Goal: Task Accomplishment & Management: Complete application form

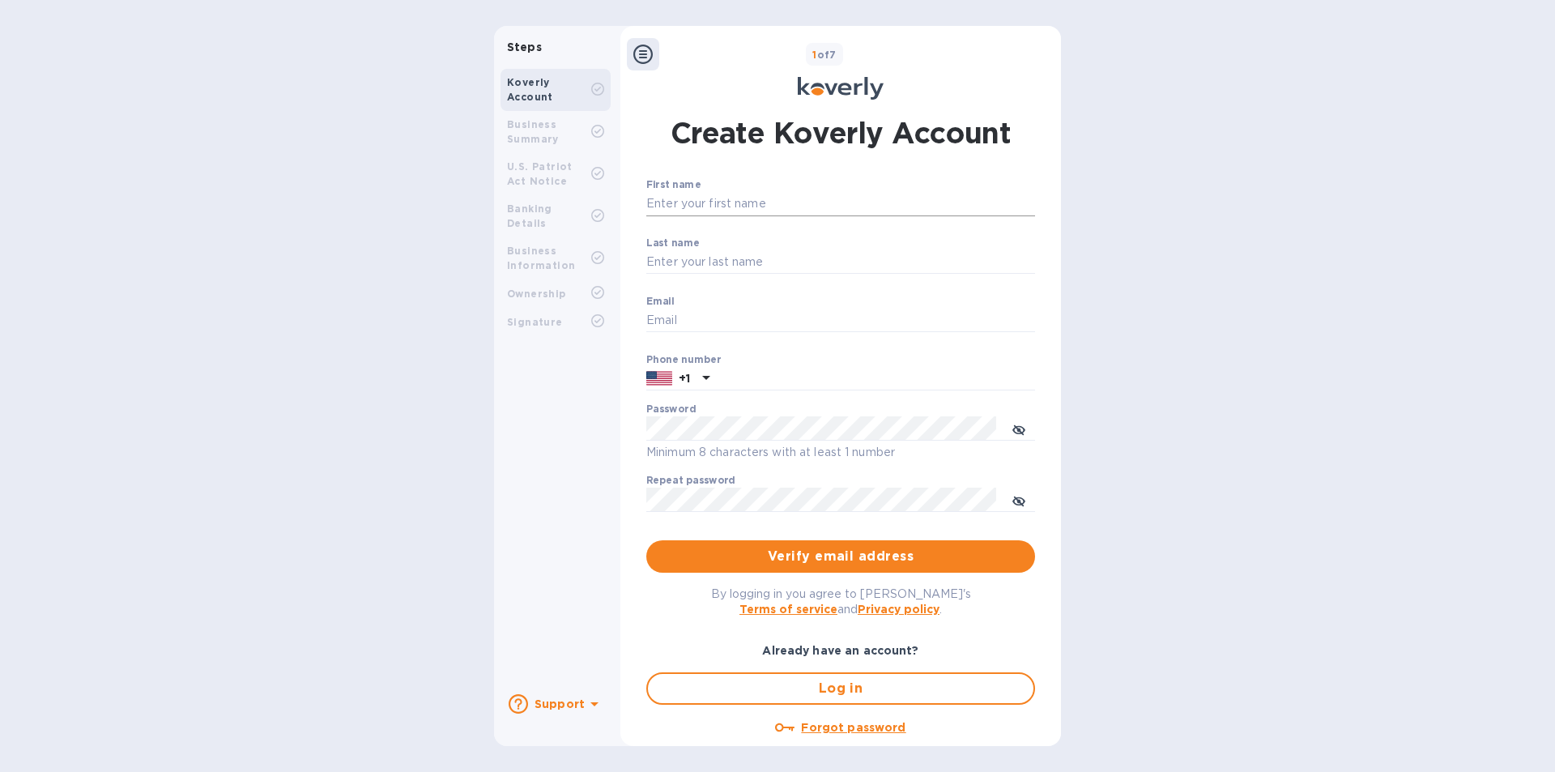
type input "[EMAIL_ADDRESS][DOMAIN_NAME]"
click at [736, 205] on input "First name" at bounding box center [840, 204] width 389 height 24
type input "Tamir"
drag, startPoint x: 721, startPoint y: 266, endPoint x: 734, endPoint y: 267, distance: 13.1
click at [722, 266] on input "Last name" at bounding box center [840, 262] width 389 height 24
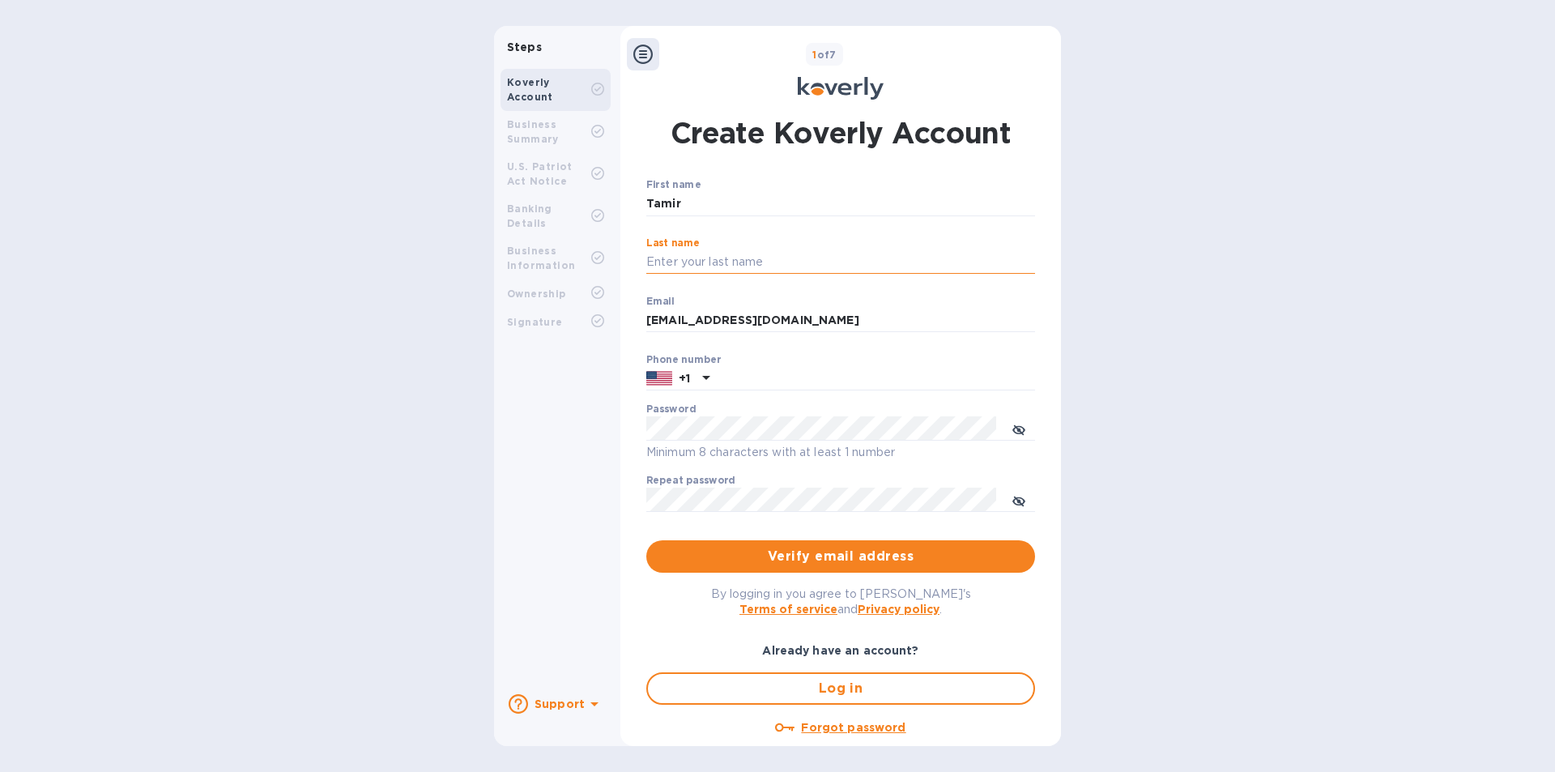
type input "Benshalom"
click at [1012, 431] on icon "toggle password visibility" at bounding box center [1018, 430] width 13 height 13
click at [849, 562] on span "Verify email address" at bounding box center [840, 556] width 363 height 19
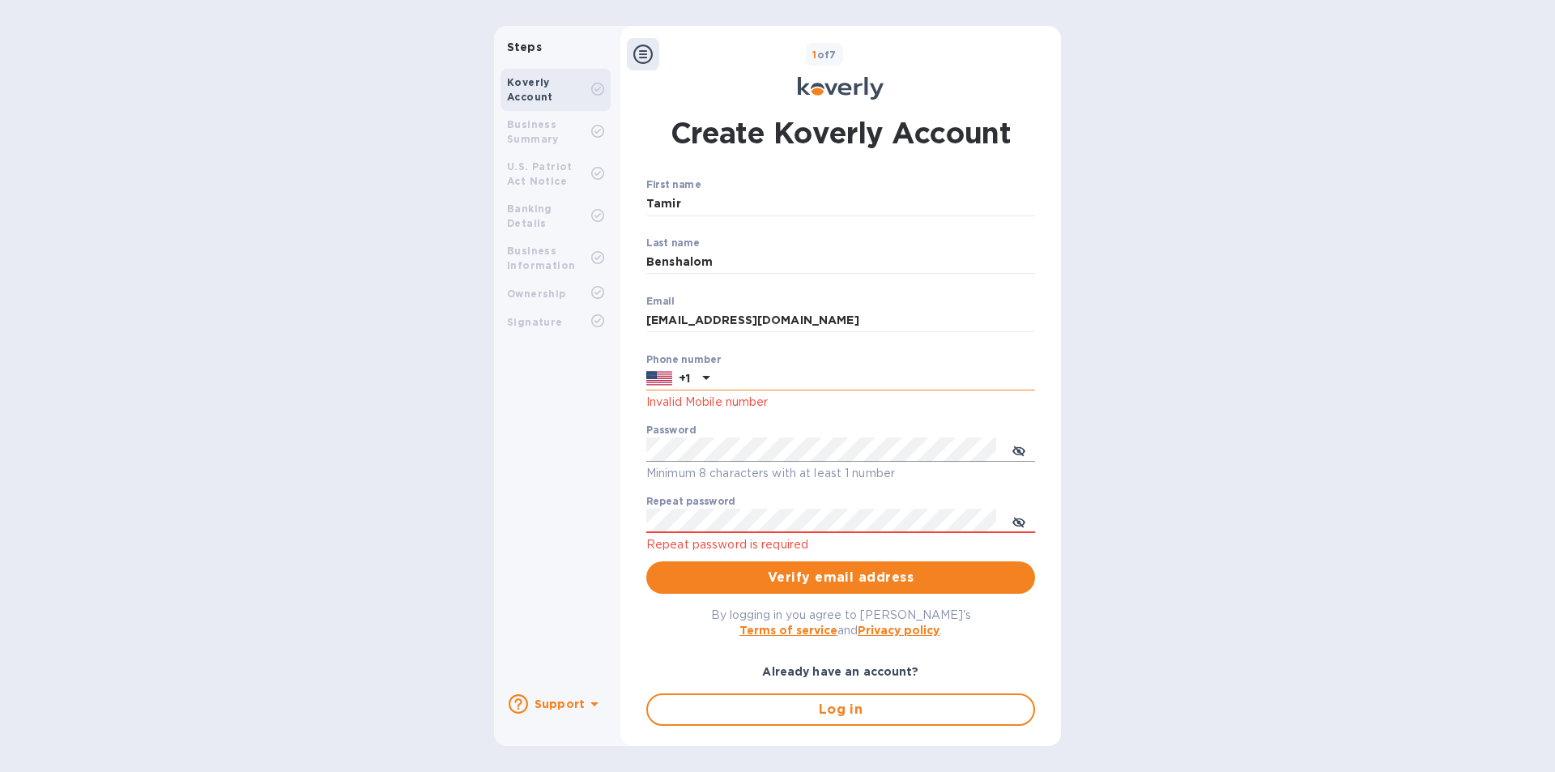
click at [773, 383] on input "text" at bounding box center [875, 379] width 319 height 24
type input "5103680884"
click at [1015, 451] on icon "toggle password visibility" at bounding box center [1019, 451] width 10 height 10
click at [536, 426] on div "Steps Koverly Account Business Summary U.S. Patriot Act Notice Banking Details …" at bounding box center [777, 386] width 567 height 720
click at [1142, 564] on div "Steps Koverly Account Business Summary U.S. Patriot Act Notice Banking Details …" at bounding box center [777, 386] width 1555 height 720
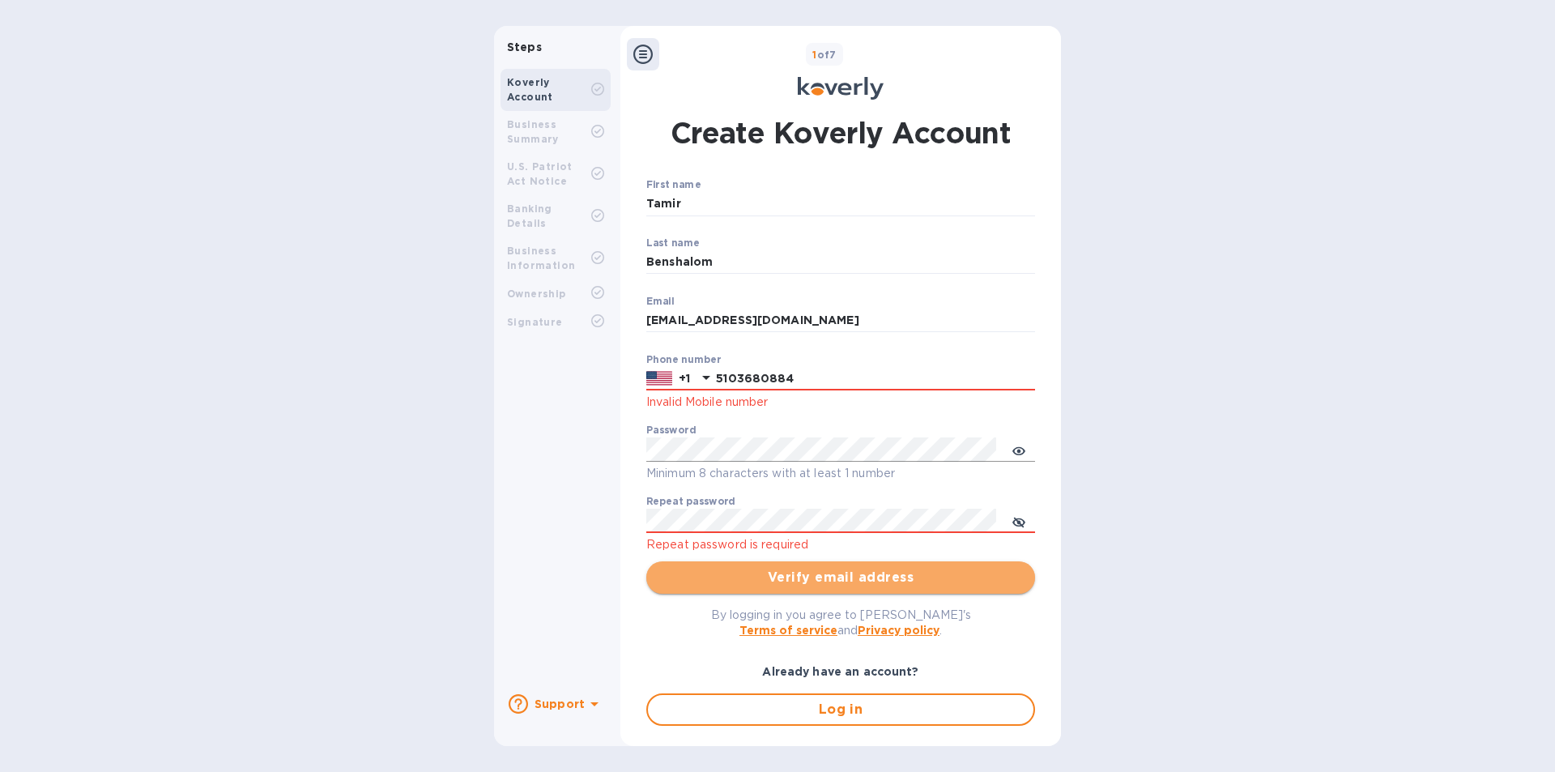
click at [842, 574] on span "Verify email address" at bounding box center [840, 577] width 363 height 19
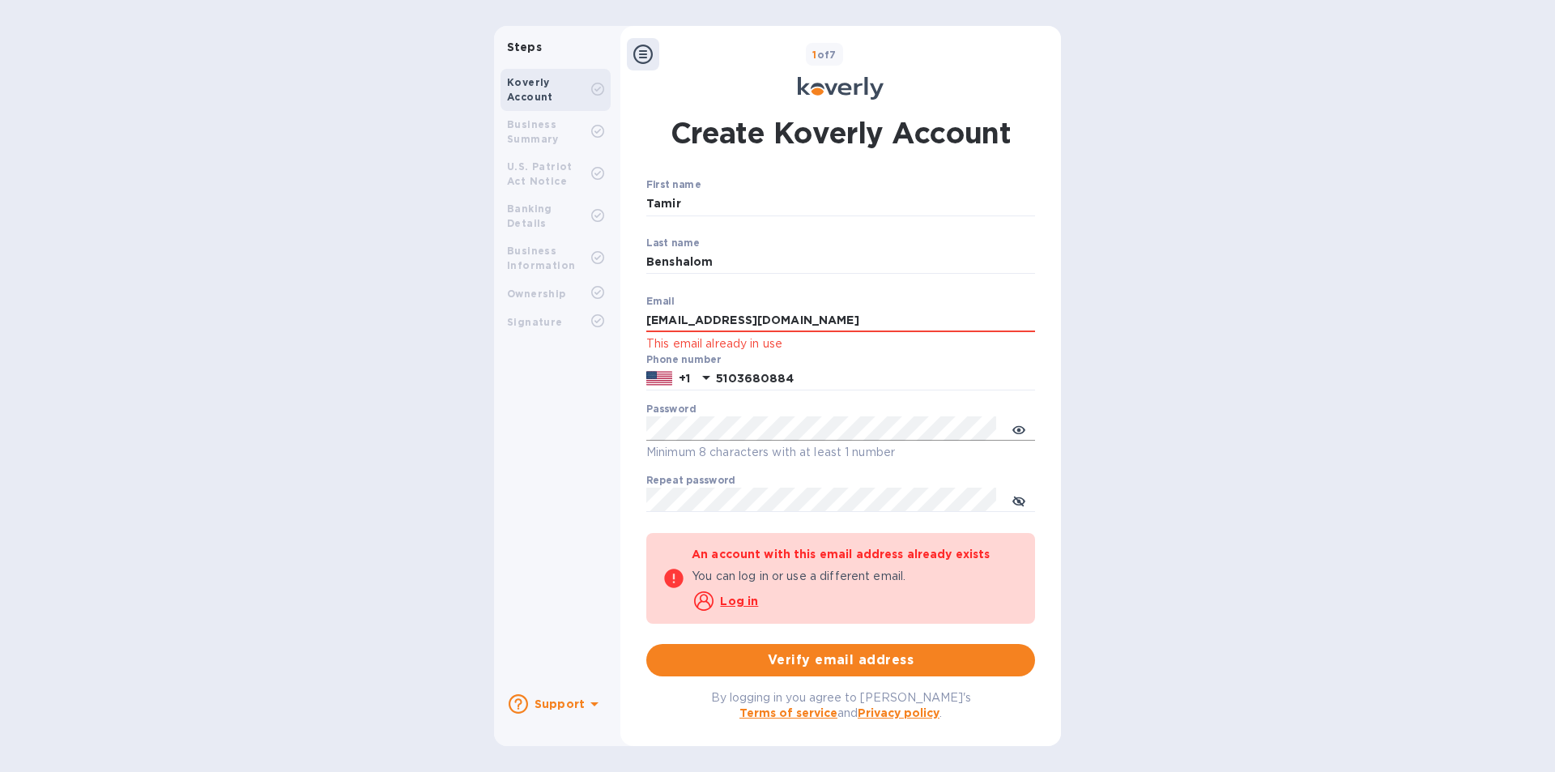
click at [737, 601] on u "Log in" at bounding box center [739, 600] width 38 height 13
